Goal: Task Accomplishment & Management: Complete application form

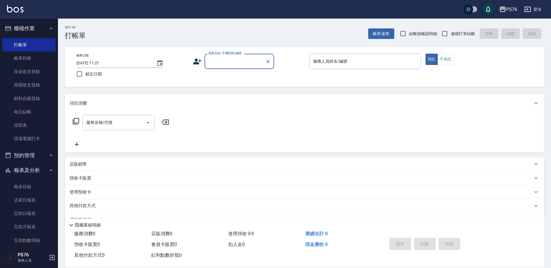
click at [458, 33] on span "連續打單結帳" at bounding box center [463, 34] width 24 height 6
click at [451, 33] on input "連續打單結帳" at bounding box center [445, 34] width 12 height 12
checkbox input "true"
click at [231, 57] on div "顧客姓名/手機號碼/編號 顧客姓名/手機號碼/編號" at bounding box center [240, 61] width 70 height 15
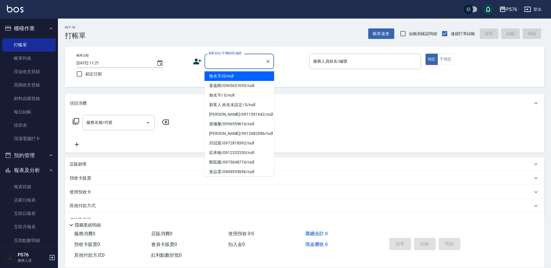
type input "無名字/0/null"
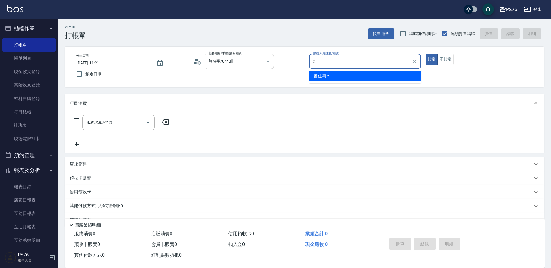
type input "呂佳穎-5"
type button "true"
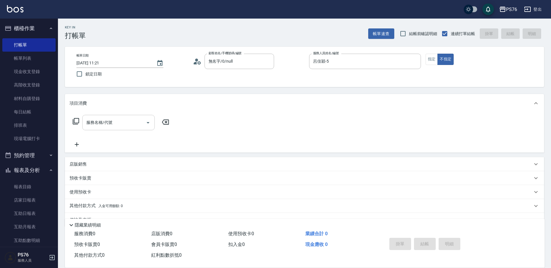
click at [119, 123] on input "服務名稱/代號" at bounding box center [114, 122] width 59 height 10
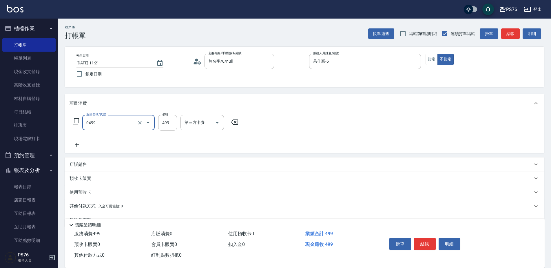
type input "[PERSON_NAME]499(0499)"
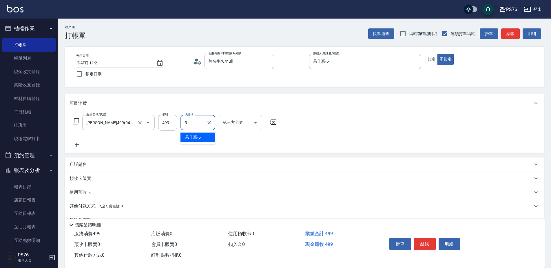
type input "呂佳穎-5"
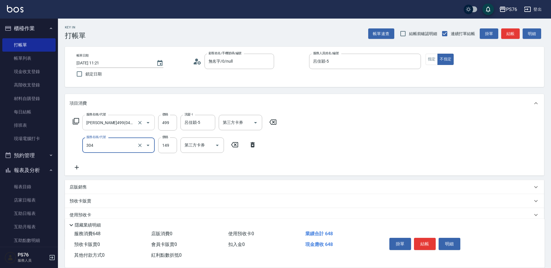
type input "剪髮(304)"
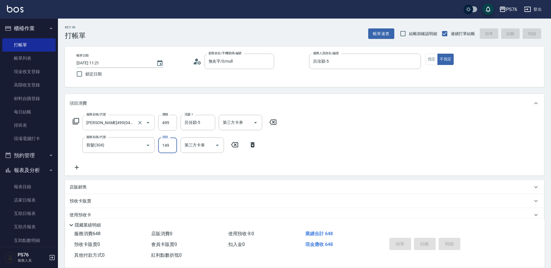
type input "[DATE] 17:20"
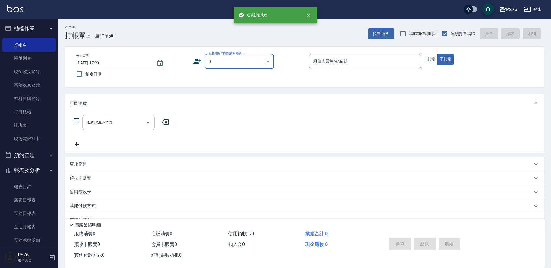
type input "無名字/0/null"
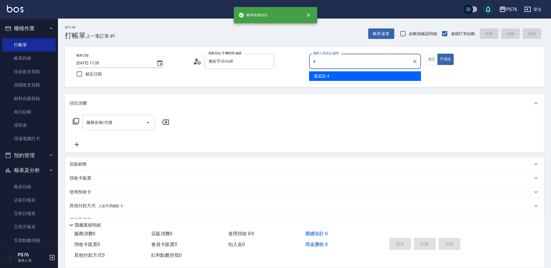
type input "蕭孟廷-4"
type button "false"
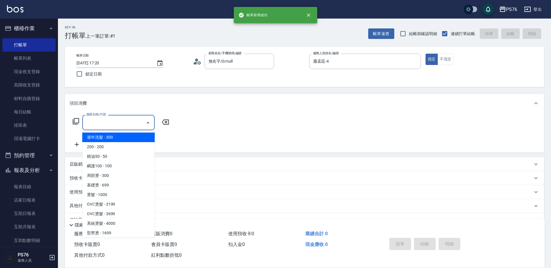
click at [119, 123] on input "服務名稱/代號" at bounding box center [114, 122] width 59 height 10
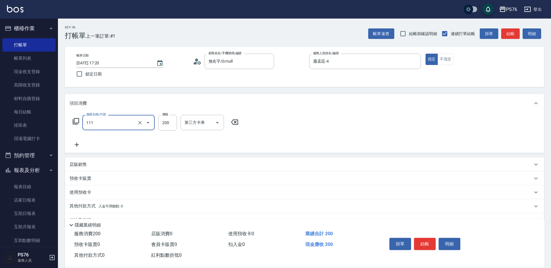
type input "200(111)"
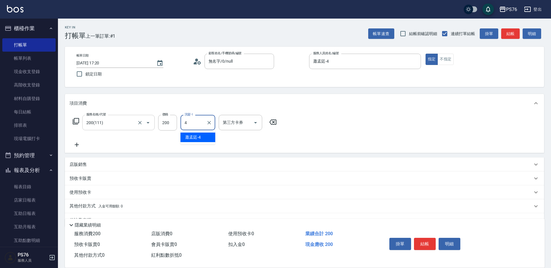
type input "蕭孟廷-4"
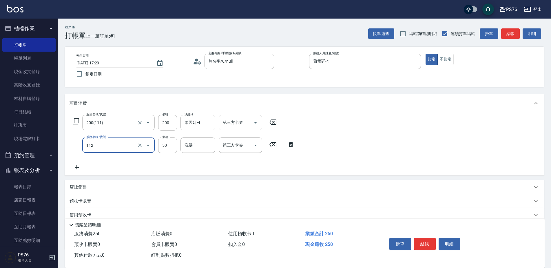
type input "精油50(112)"
type input "蕭孟廷-4"
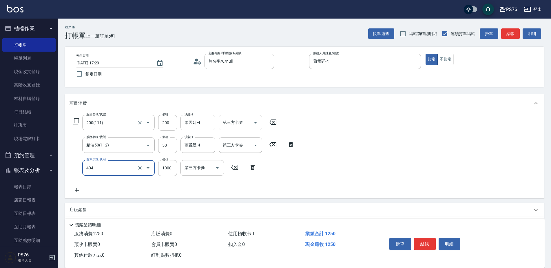
type input "1000護(404)"
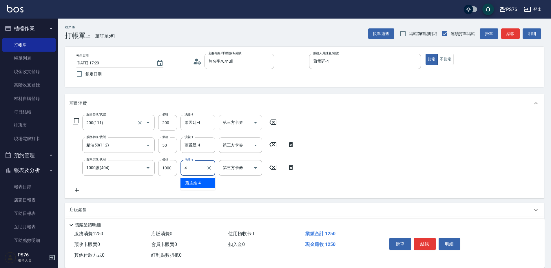
type input "蕭孟廷-4"
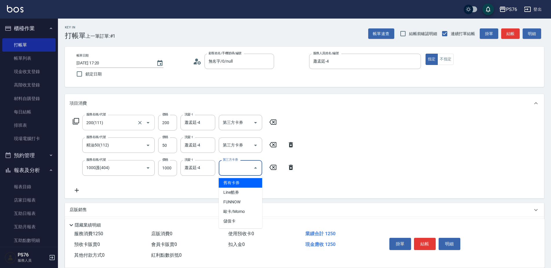
type input "儲值卡"
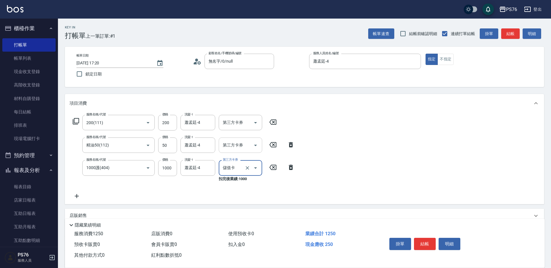
click at [235, 146] on input "第三方卡券" at bounding box center [237, 145] width 30 height 10
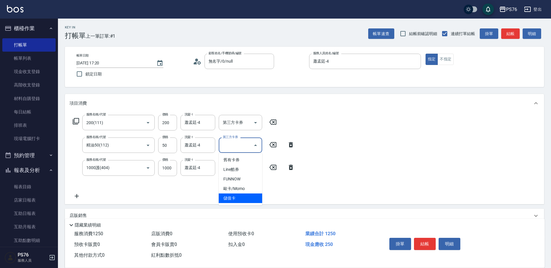
click at [233, 198] on span "儲值卡" at bounding box center [240, 198] width 43 height 10
type input "儲值卡"
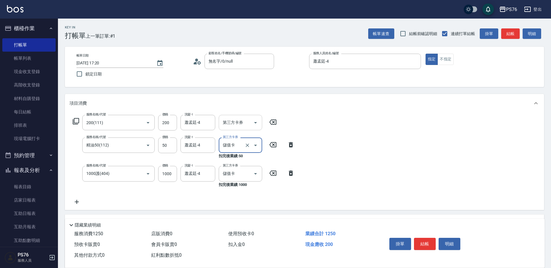
click at [236, 125] on input "第三方卡券" at bounding box center [237, 122] width 30 height 10
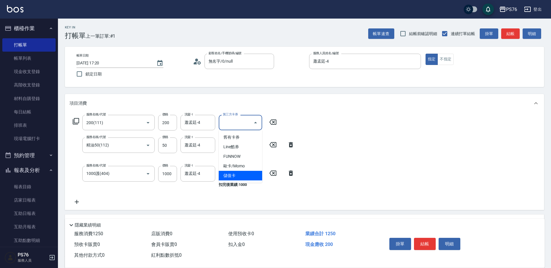
click at [235, 172] on span "儲值卡" at bounding box center [240, 176] width 43 height 10
type input "儲值卡"
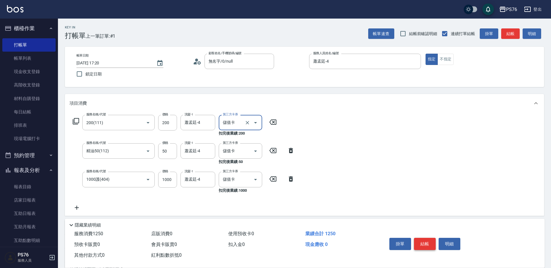
click at [425, 238] on button "結帳" at bounding box center [425, 244] width 22 height 12
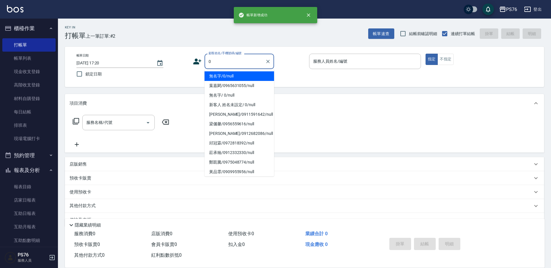
type input "無名字/0/null"
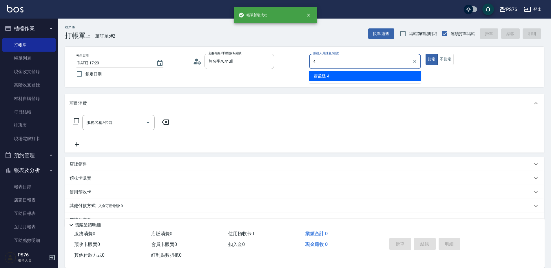
type input "蕭孟廷-4"
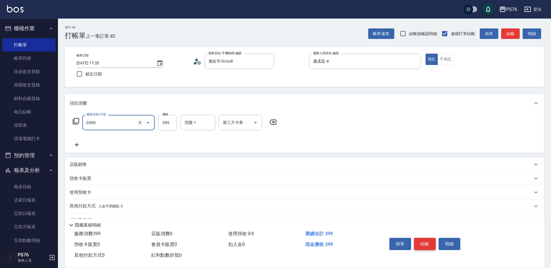
type input "海鹽399(0399)"
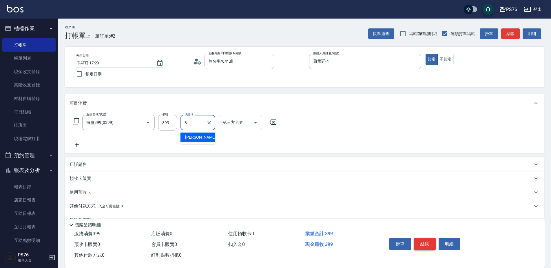
type input "[PERSON_NAME]-8"
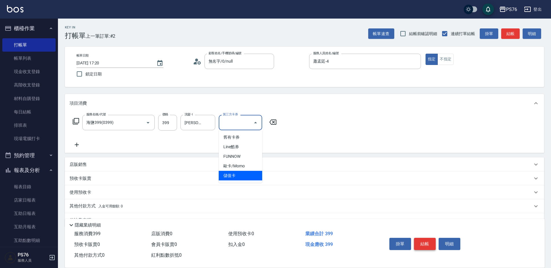
type input "儲值卡"
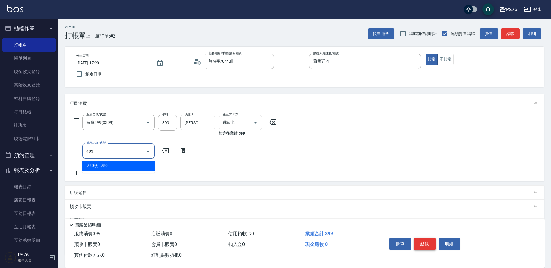
type input "750護(403)"
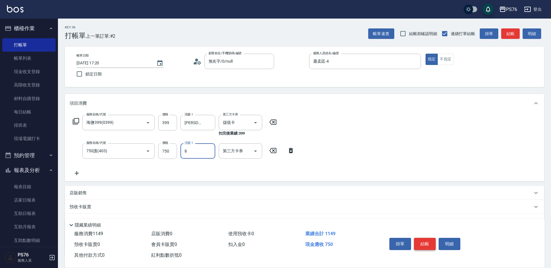
type input "[PERSON_NAME]-8"
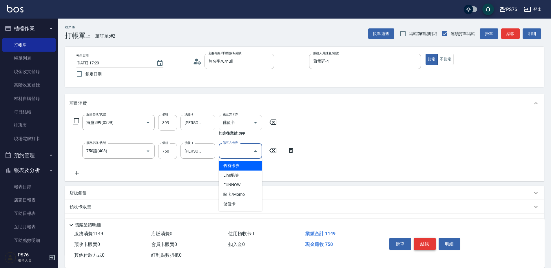
type input "儲值卡"
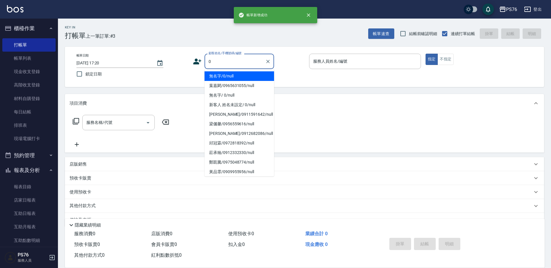
type input "無名字/0/null"
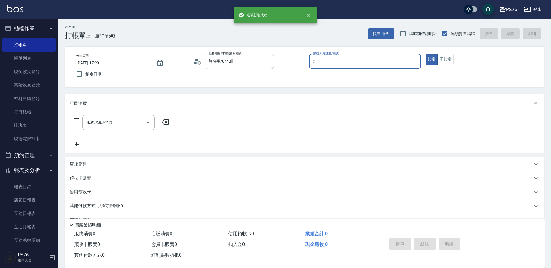
type input "呂佳穎-5"
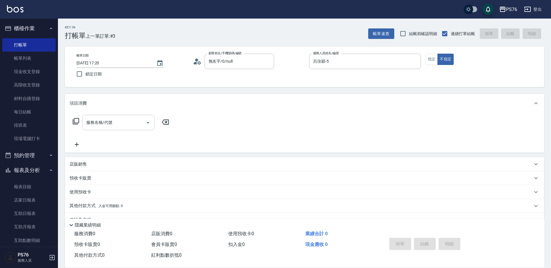
click at [116, 127] on input "服務名稱/代號" at bounding box center [114, 122] width 59 height 10
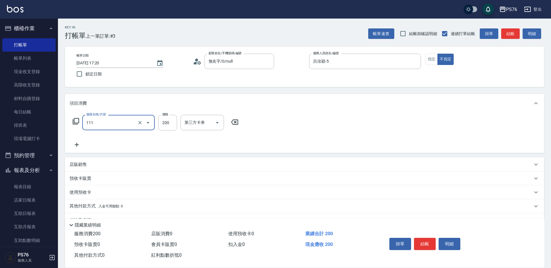
type input "200(111)"
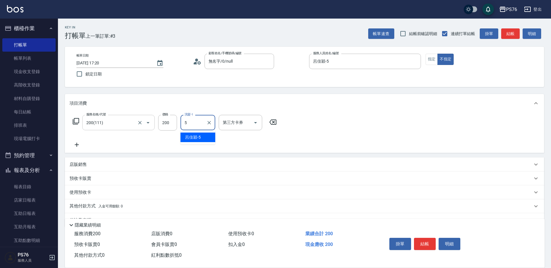
type input "呂佳穎-5"
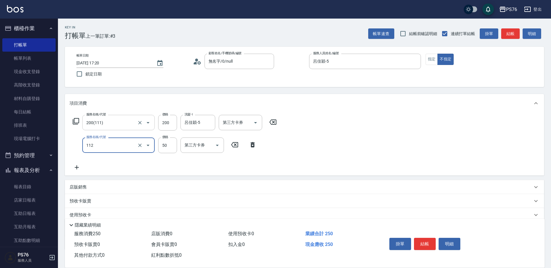
type input "精油50(112)"
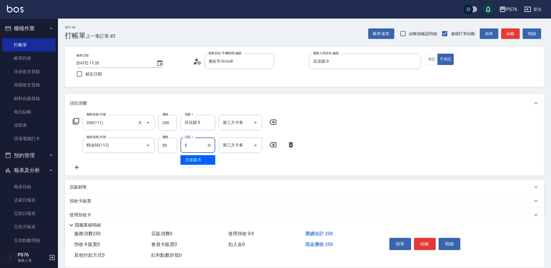
type input "呂佳穎-5"
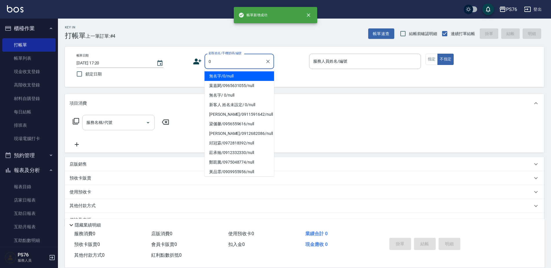
type input "無名字/0/null"
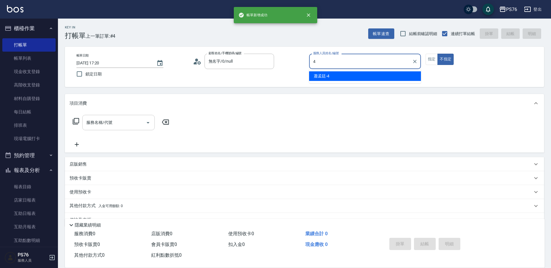
type input "蕭孟廷-4"
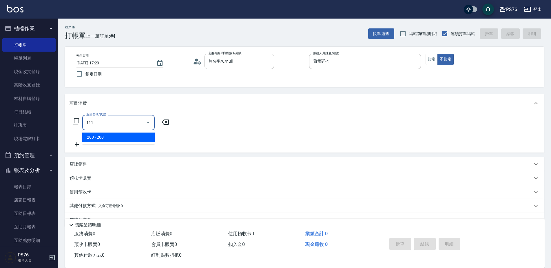
type input "200(111)"
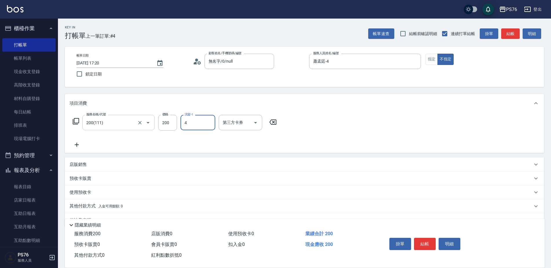
type input "蕭孟廷-4"
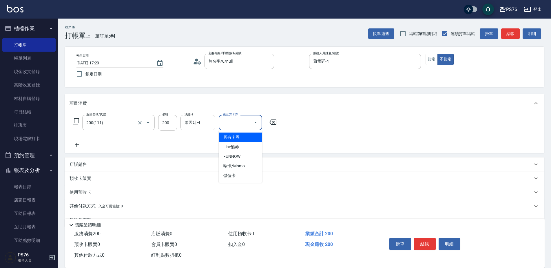
type input "儲值卡"
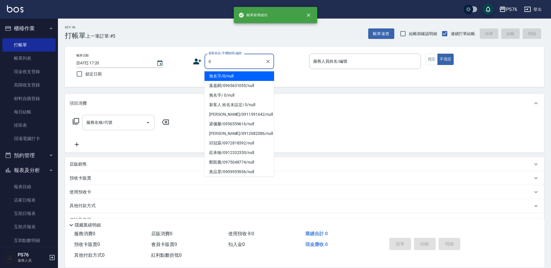
type input "無名字/0/null"
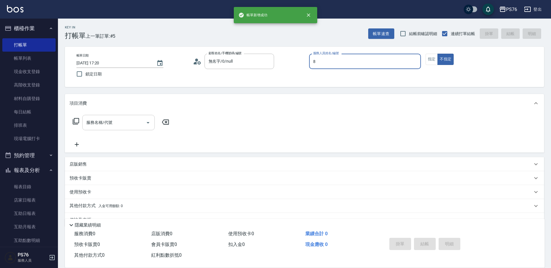
type input "[PERSON_NAME]-8"
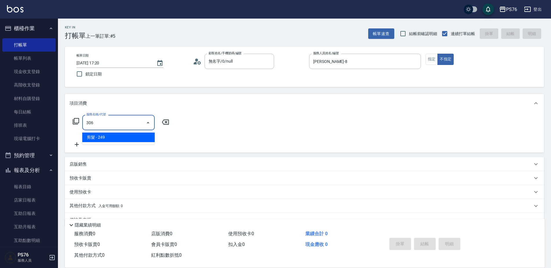
type input "剪髮(306)"
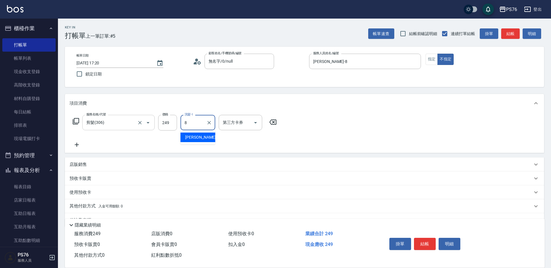
type input "[PERSON_NAME]-8"
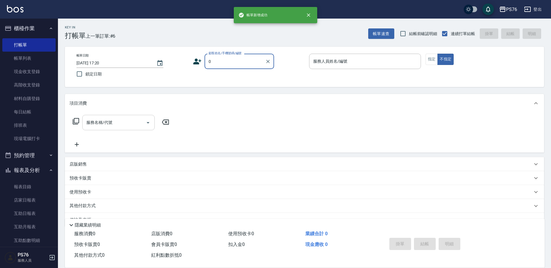
type input "無名字/0/null"
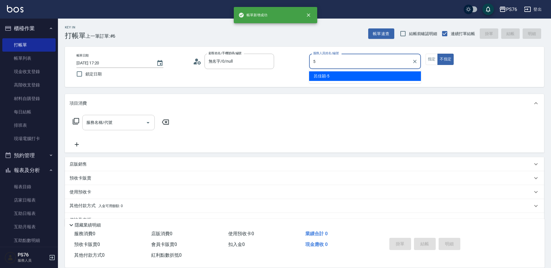
type input "呂佳穎-5"
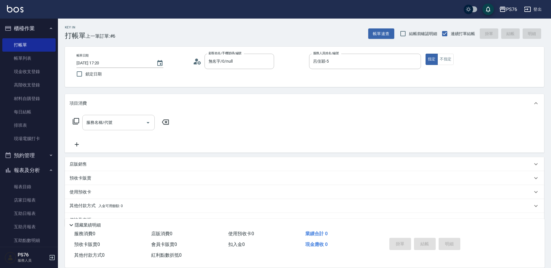
click at [116, 127] on input "服務名稱/代號" at bounding box center [114, 122] width 59 height 10
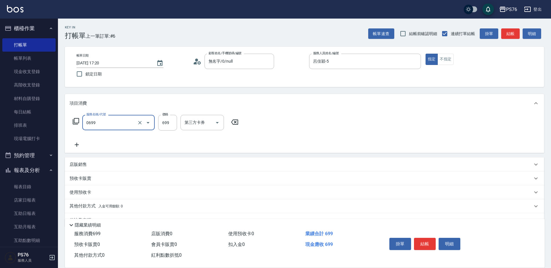
type input "精油SPA(0699)"
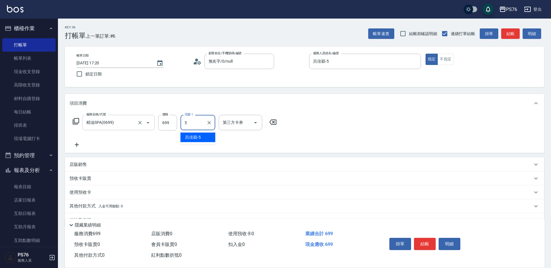
type input "呂佳穎-5"
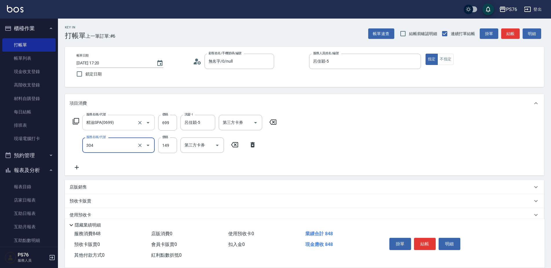
type input "剪髮(304)"
type input "179"
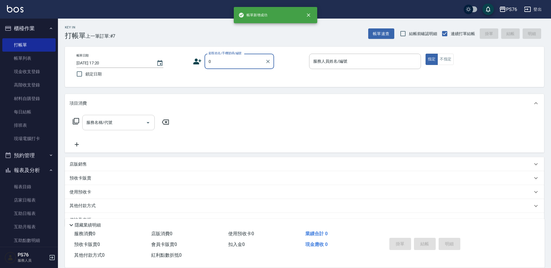
type input "無名字/0/null"
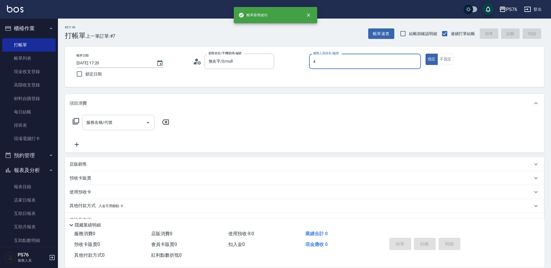
type input "蕭孟廷-4"
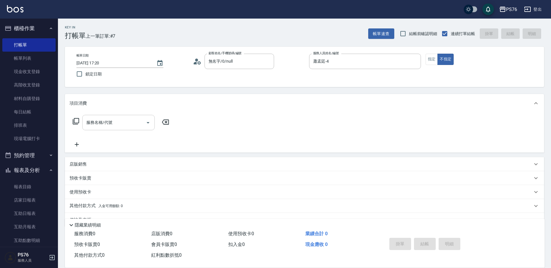
click at [128, 117] on div "服務名稱/代號" at bounding box center [118, 122] width 72 height 15
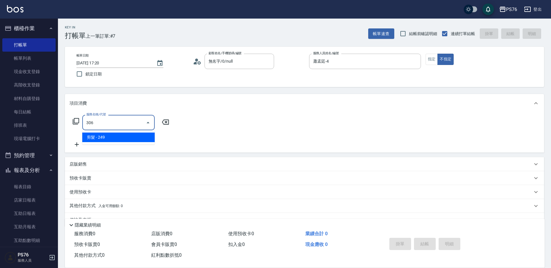
type input "剪髮(306)"
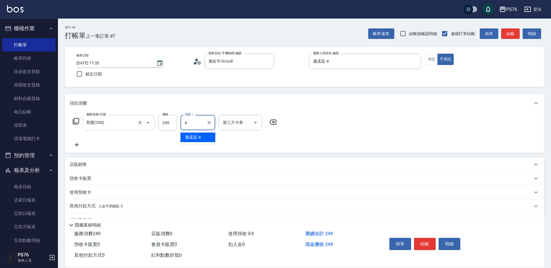
type input "蕭孟廷-4"
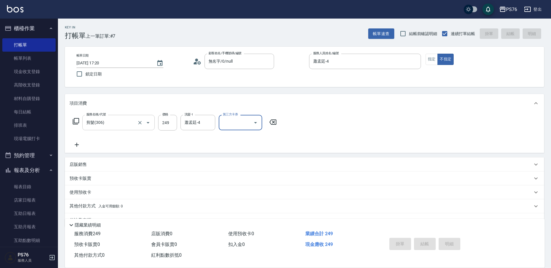
type input "[DATE] 17:21"
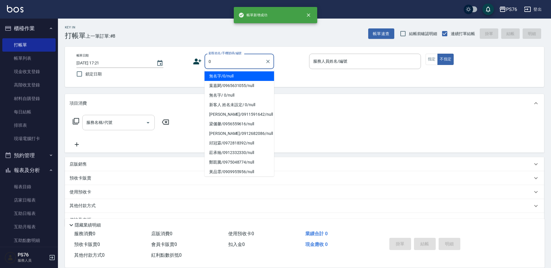
type input "無名字/0/null"
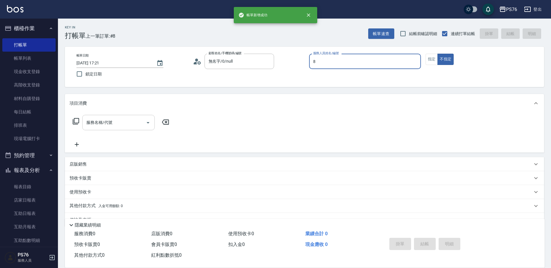
type input "[PERSON_NAME]-8"
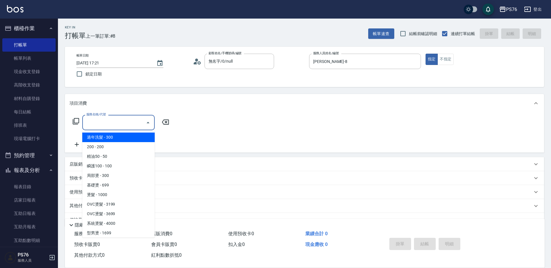
click at [122, 125] on input "服務名稱/代號" at bounding box center [114, 122] width 59 height 10
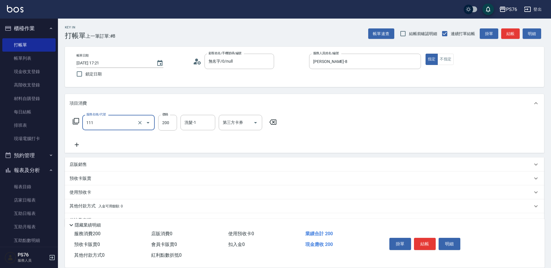
type input "200(111)"
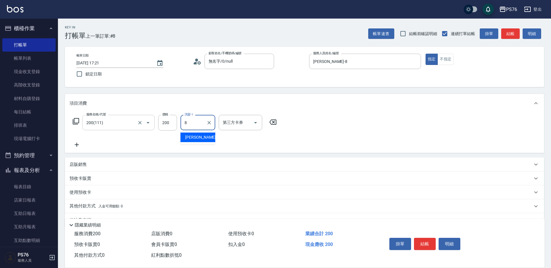
type input "[PERSON_NAME]-8"
